Goal: Check status

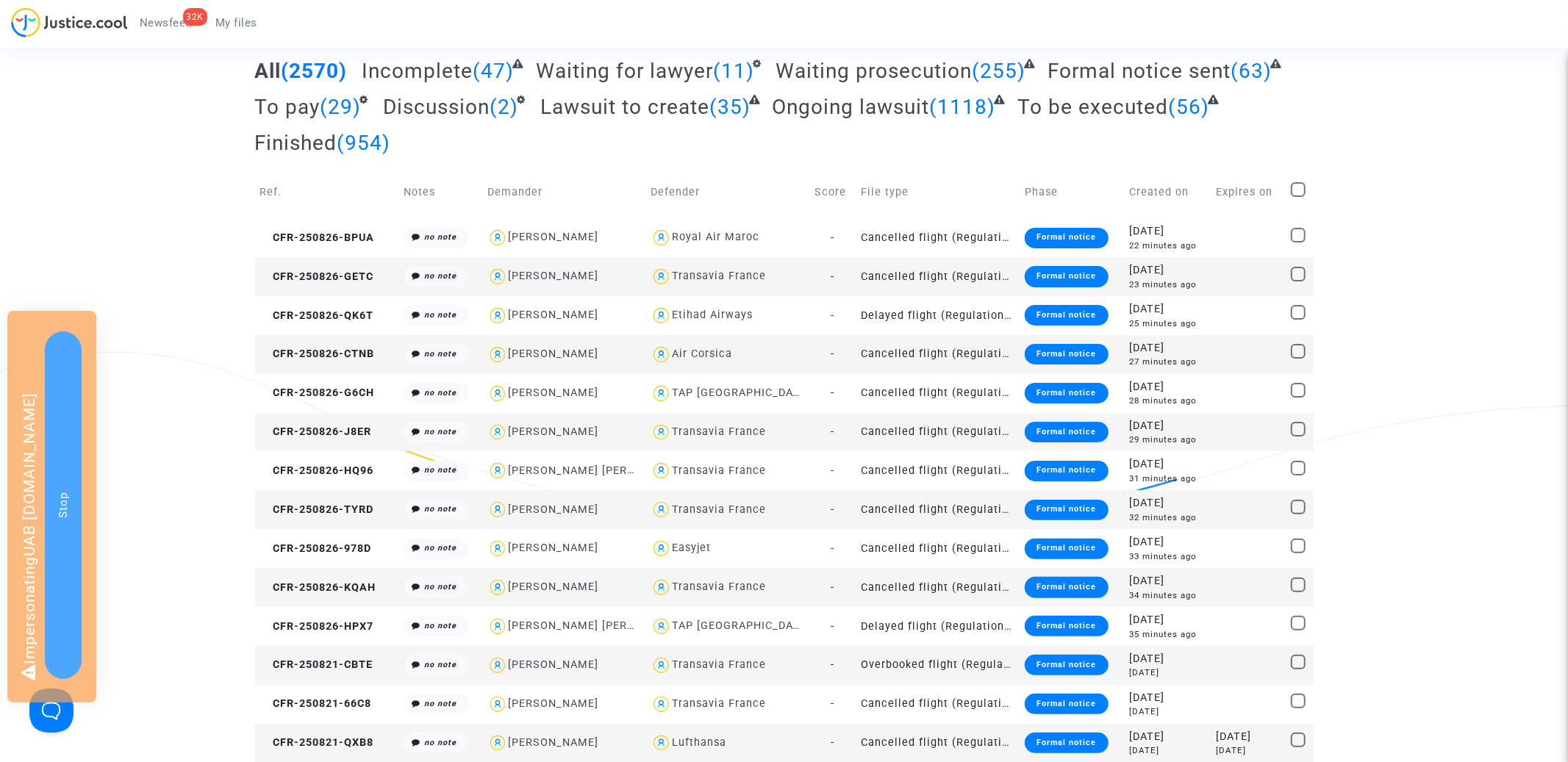
scroll to position [33, 0]
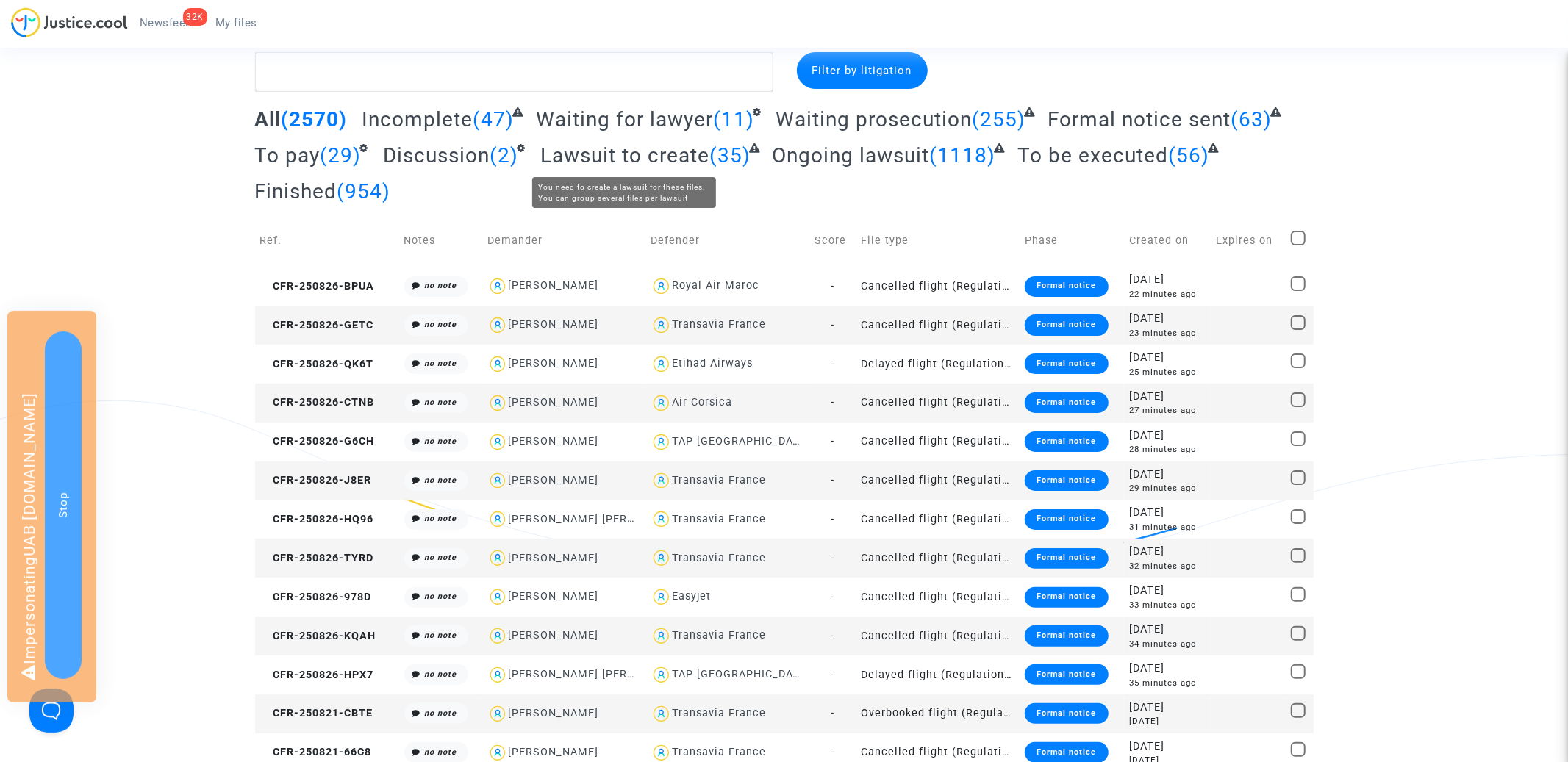
click at [625, 159] on span "Lawsuit to create" at bounding box center [625, 155] width 169 height 24
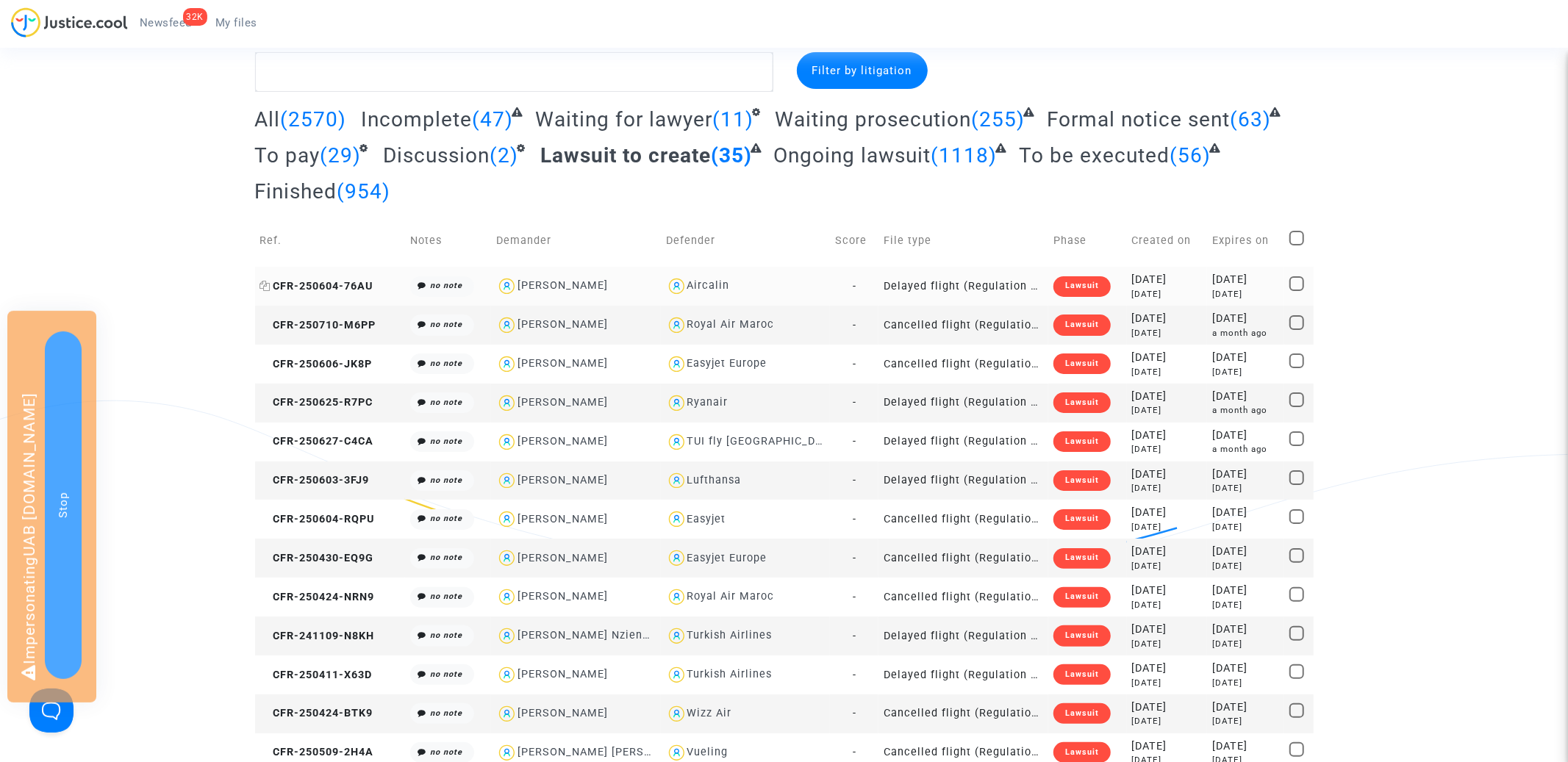
click at [341, 285] on span "CFR-250604-76AU" at bounding box center [316, 285] width 113 height 12
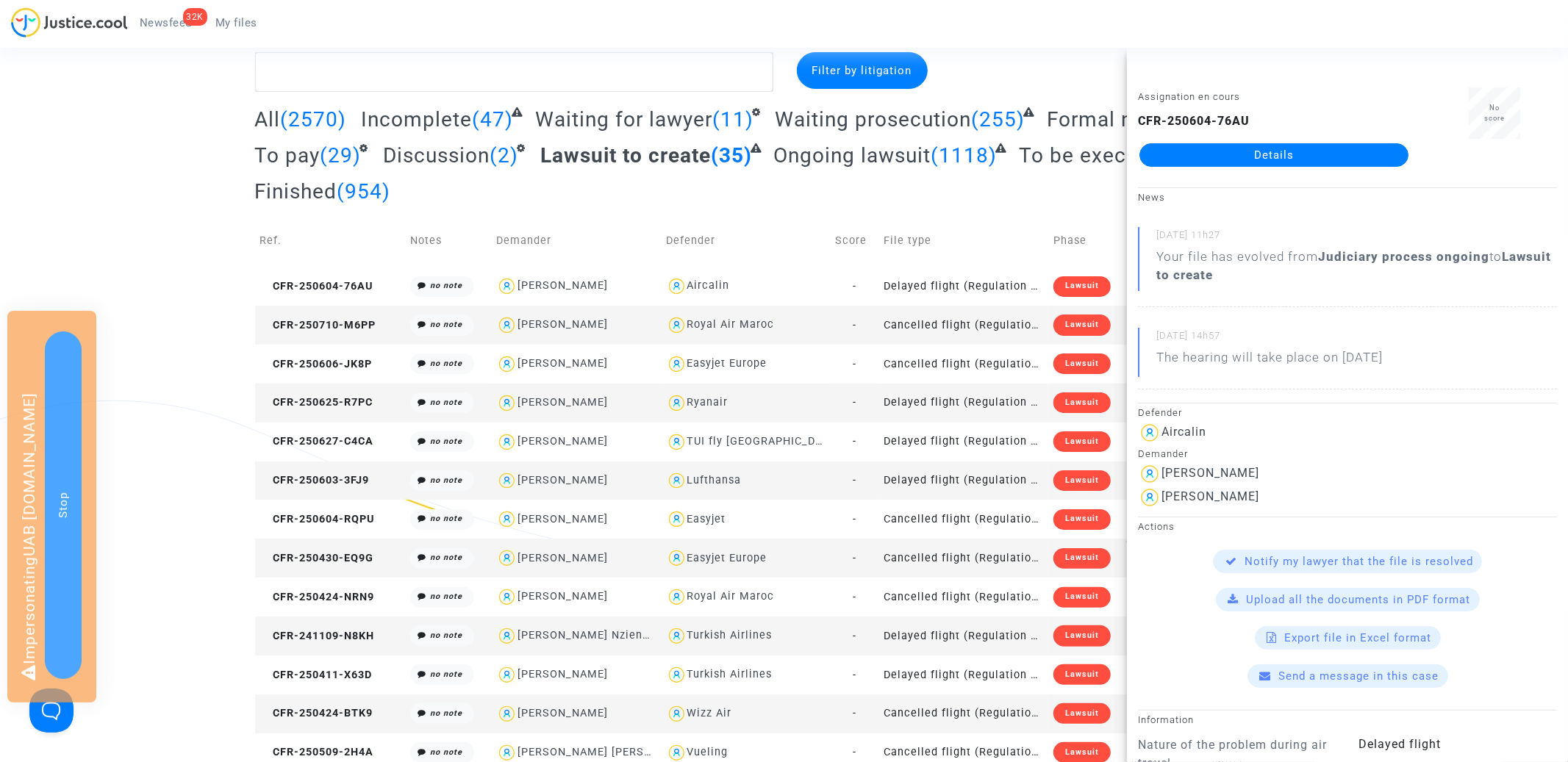
click at [1311, 160] on link "Details" at bounding box center [1274, 155] width 269 height 24
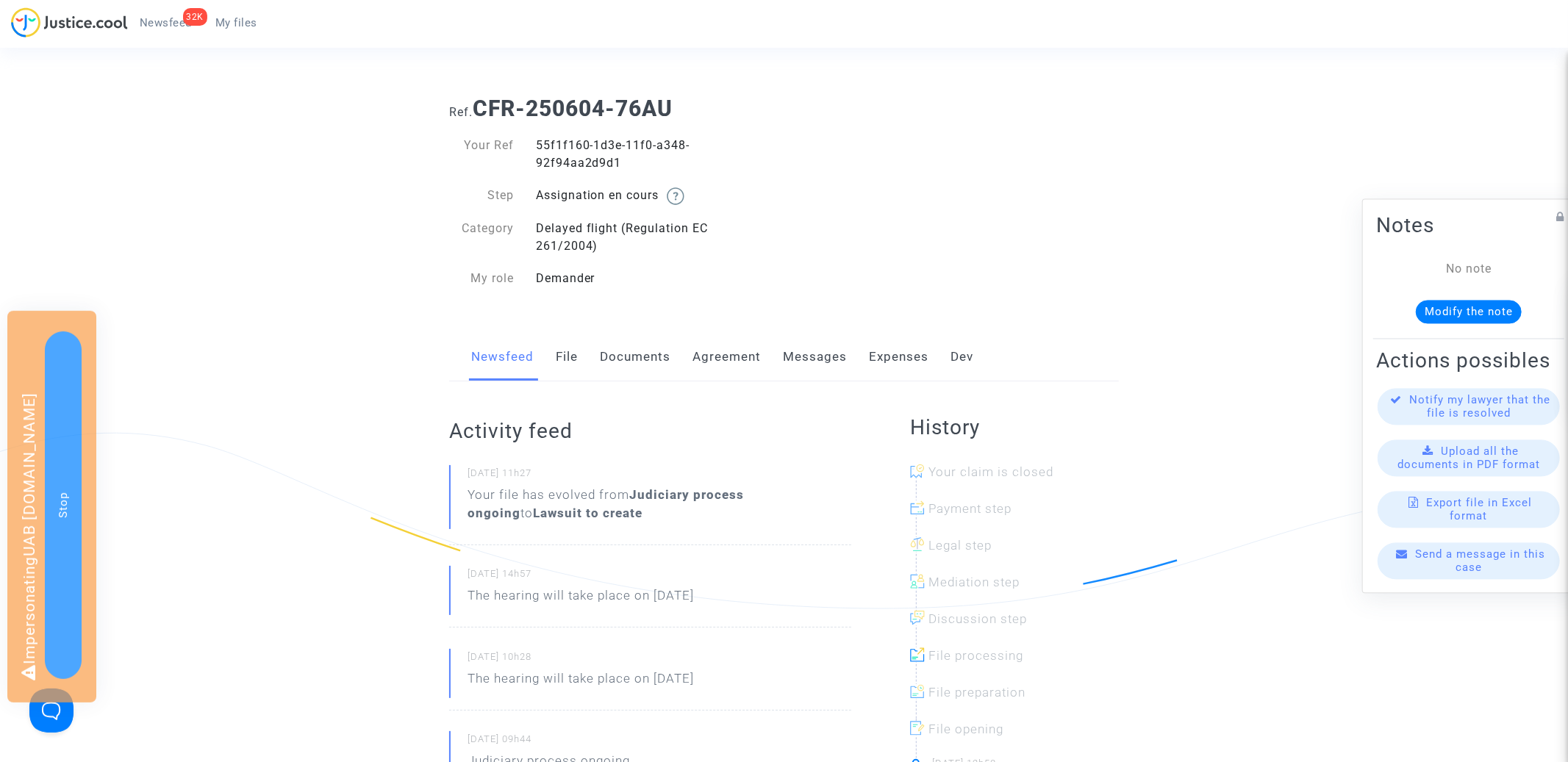
click at [814, 356] on link "Messages" at bounding box center [815, 357] width 64 height 49
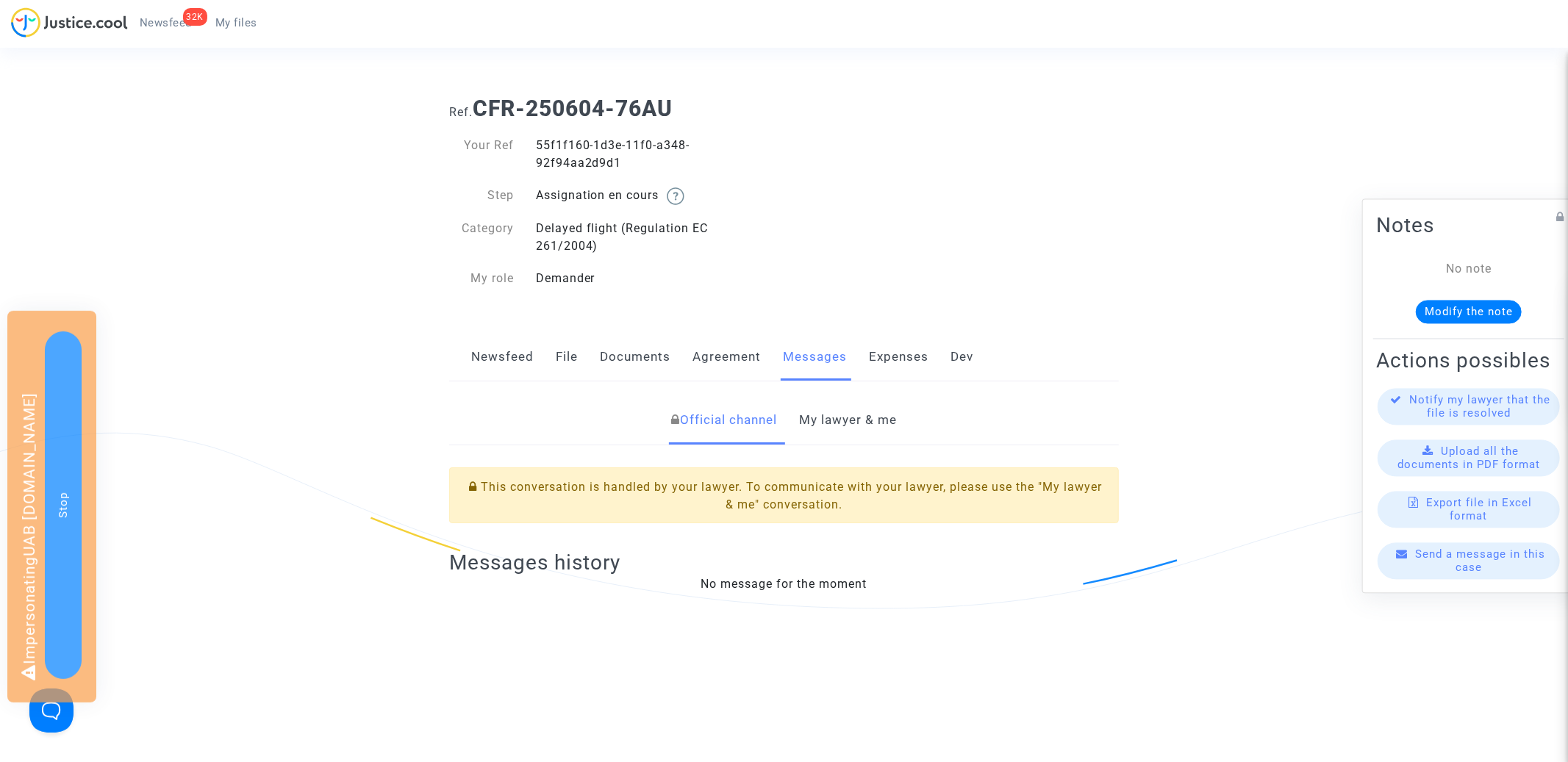
click at [241, 13] on link "My files" at bounding box center [236, 22] width 65 height 22
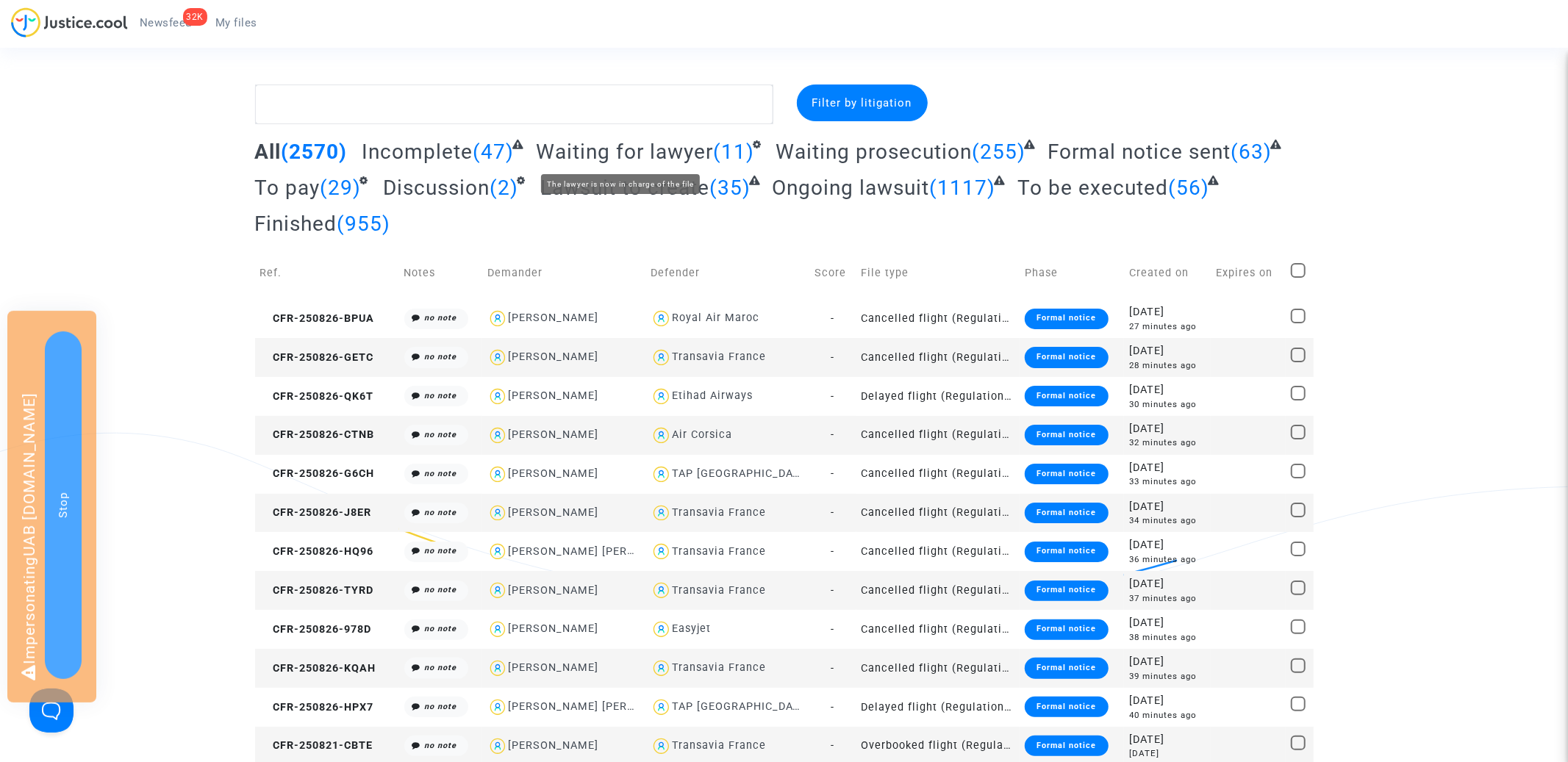
click at [588, 144] on span "Waiting for lawyer" at bounding box center [625, 152] width 177 height 24
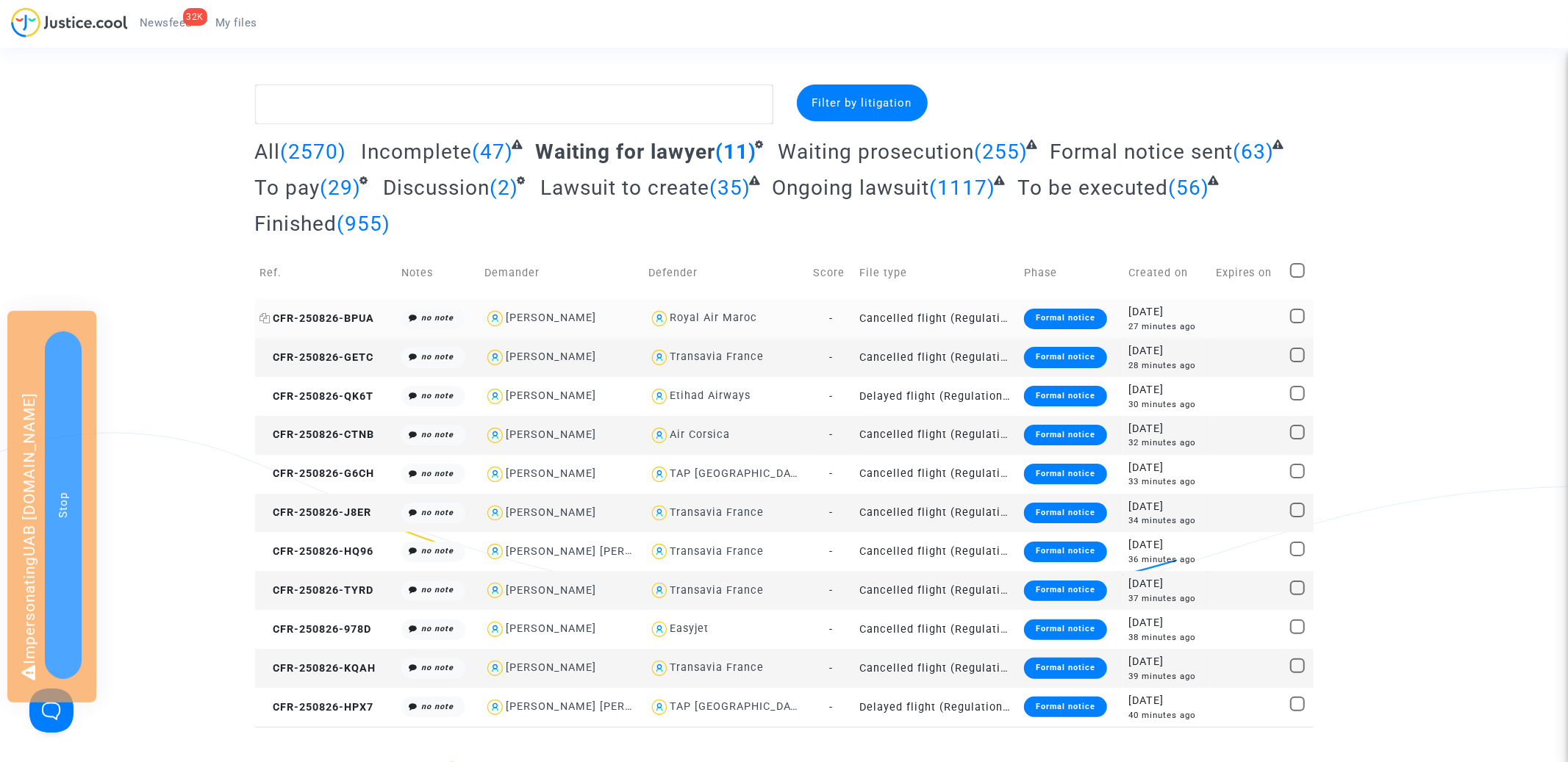
click at [329, 322] on span "CFR-250826-BPUA" at bounding box center [317, 318] width 115 height 12
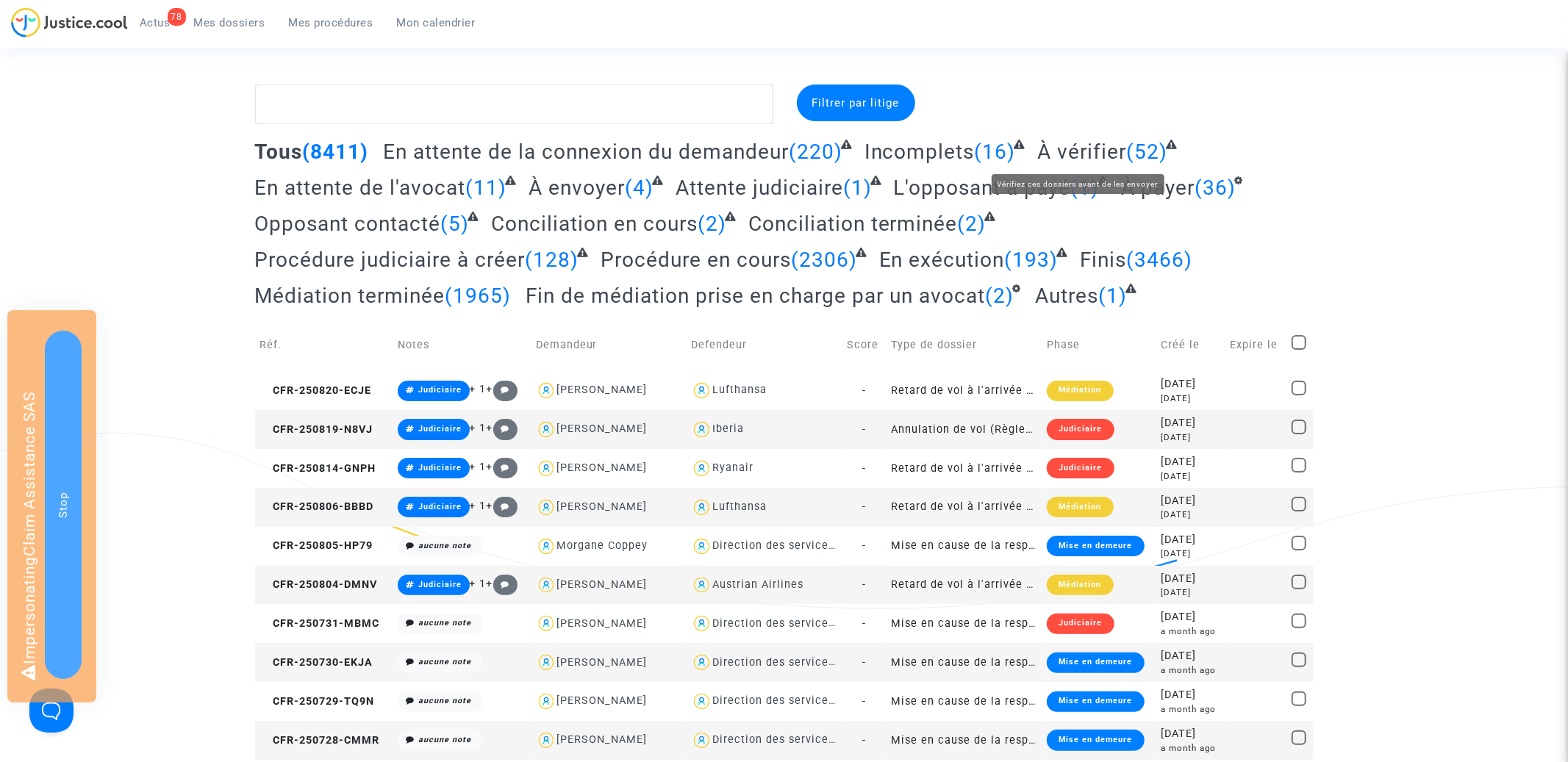
click at [1090, 154] on span "À vérifier" at bounding box center [1081, 152] width 89 height 24
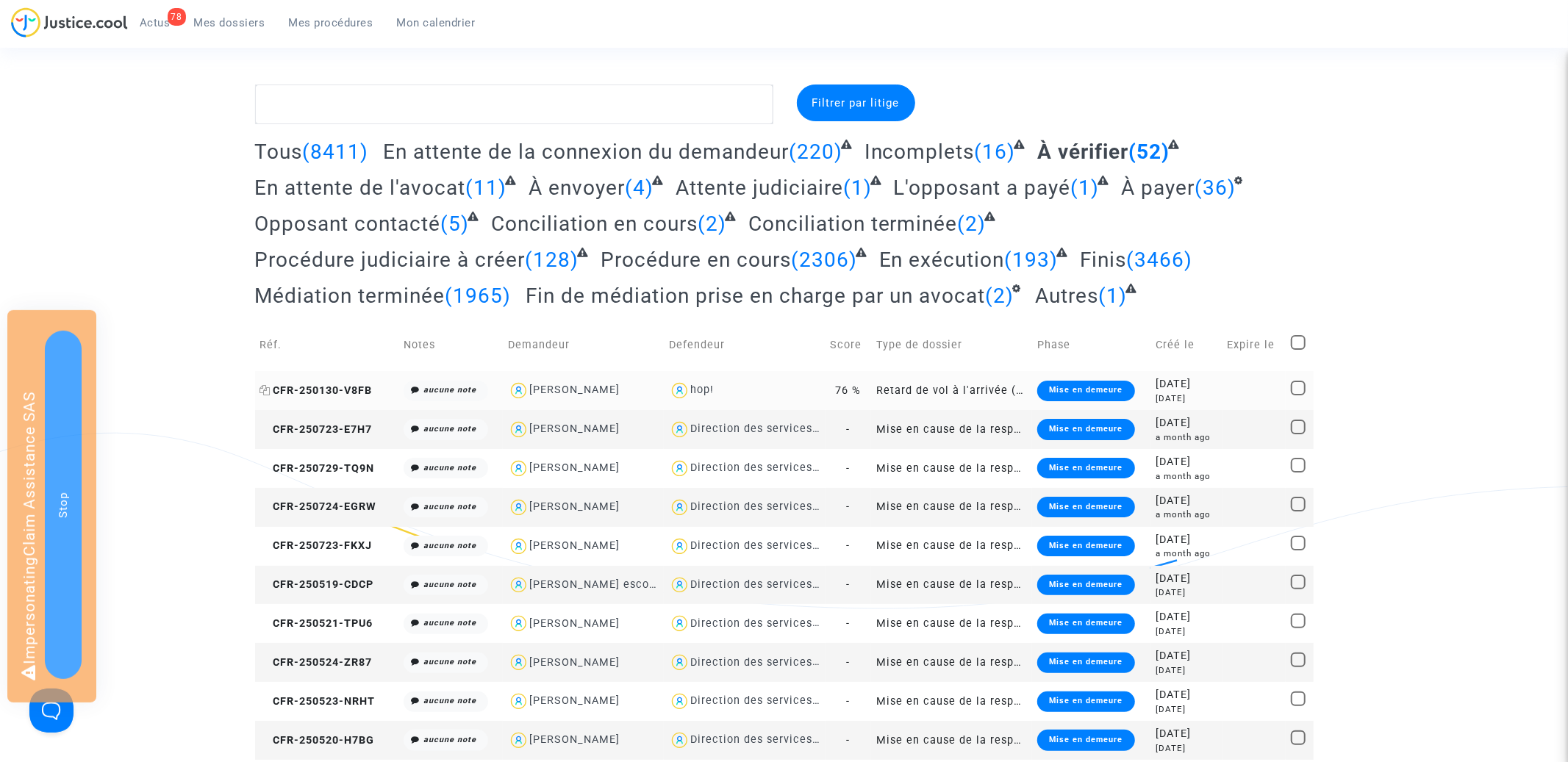
click at [308, 390] on span "CFR-250130-V8FB" at bounding box center [316, 390] width 112 height 12
